Goal: Task Accomplishment & Management: Manage account settings

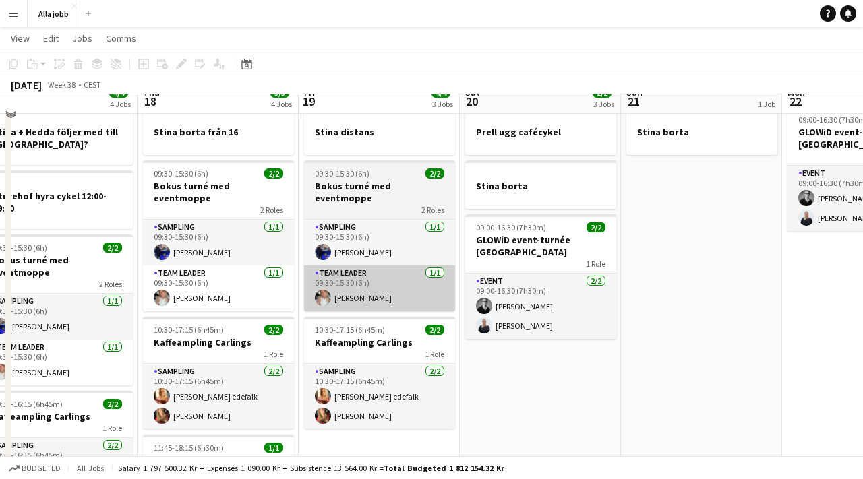
scroll to position [24, 0]
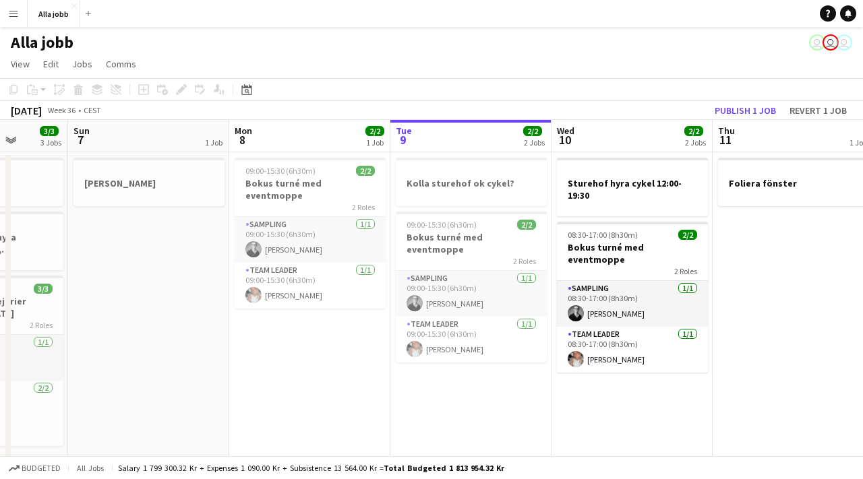
scroll to position [0, 417]
click at [456, 399] on app-date-cell "Kolla sturehof ok cykel? 09:00-15:30 (6h30m) 2/2 Bokus turné med eventmoppe 2 R…" at bounding box center [469, 385] width 161 height 467
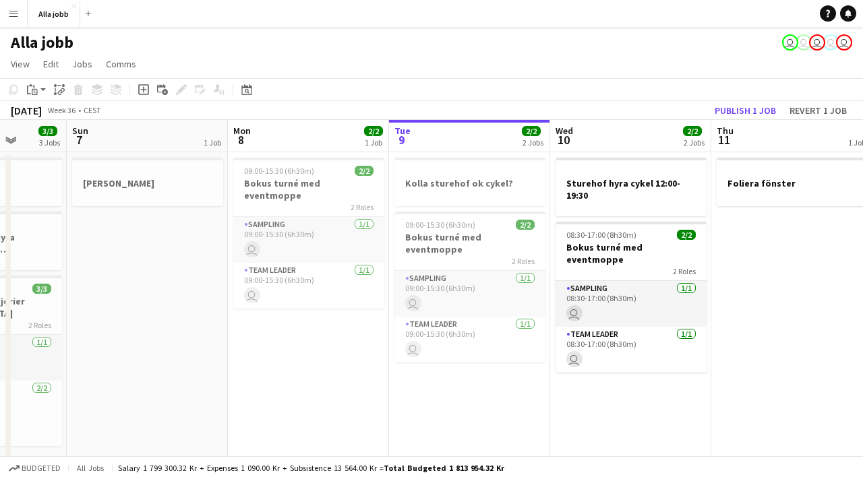
click at [455, 412] on app-date-cell "Kolla sturehof ok cykel? 09:00-15:30 (6h30m) 2/2 Bokus turné med eventmoppe 2 R…" at bounding box center [469, 351] width 161 height 399
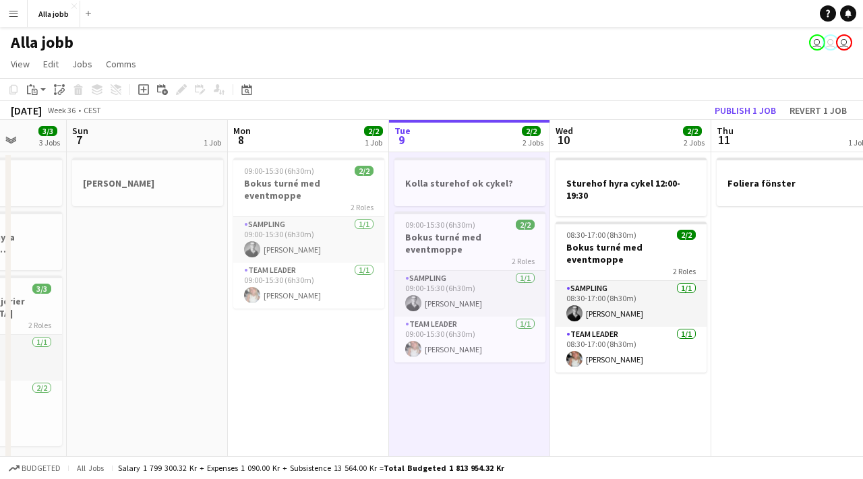
click at [455, 412] on app-date-cell "Kolla sturehof ok cykel? 09:00-15:30 (6h30m) 2/2 Bokus turné med eventmoppe 2 R…" at bounding box center [469, 351] width 161 height 399
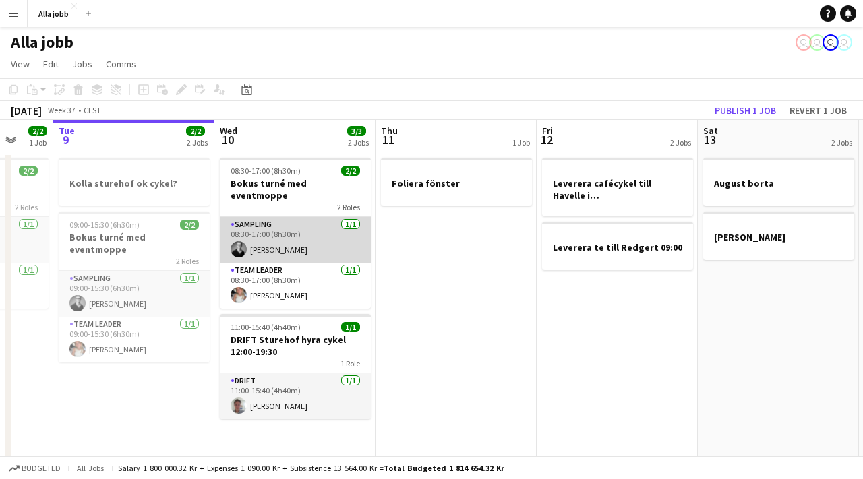
scroll to position [0, 591]
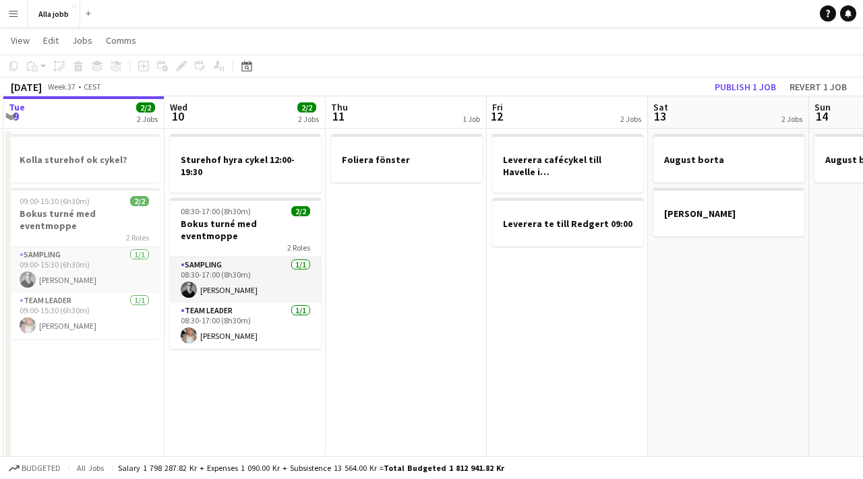
scroll to position [0, 495]
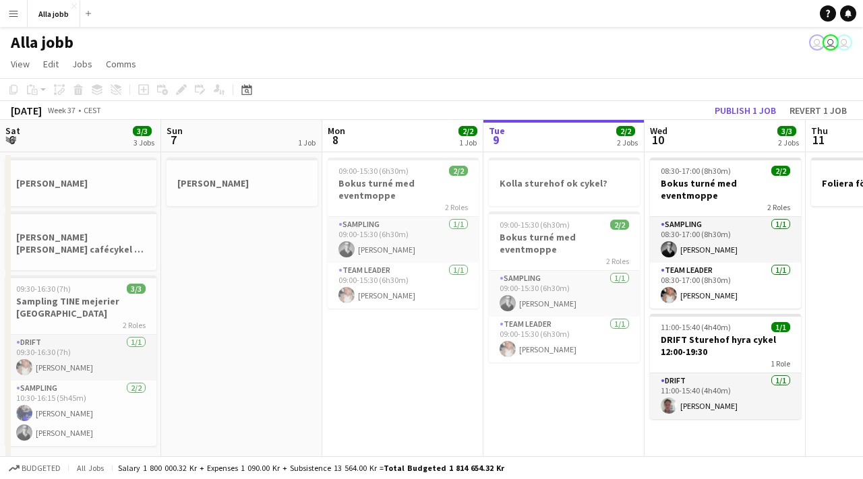
scroll to position [0, 495]
